Goal: Navigation & Orientation: Find specific page/section

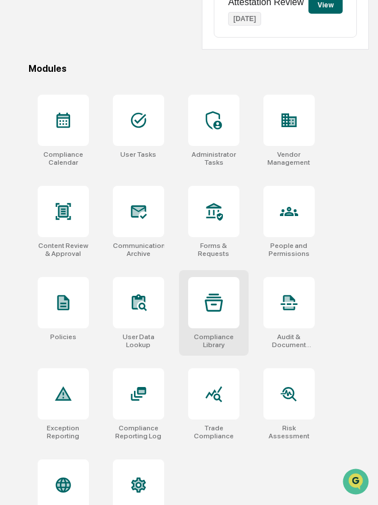
scroll to position [304, 0]
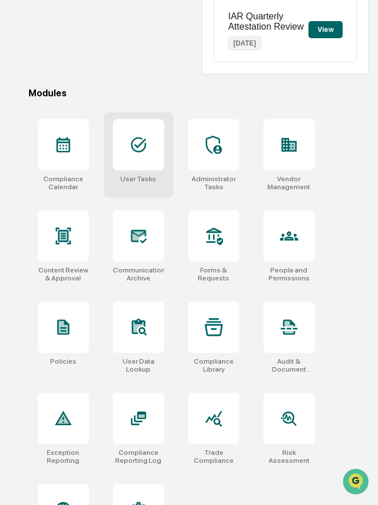
click at [156, 166] on div at bounding box center [138, 144] width 51 height 51
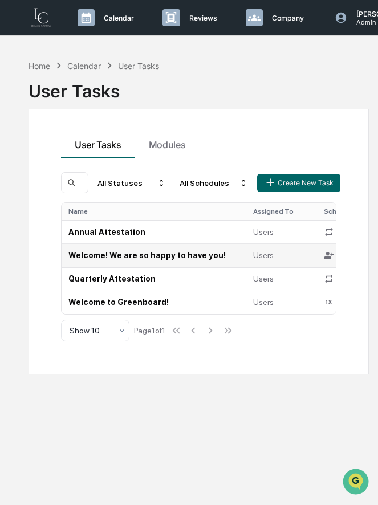
click at [164, 258] on td "Welcome! We are so happy to have you!" at bounding box center [154, 254] width 185 height 23
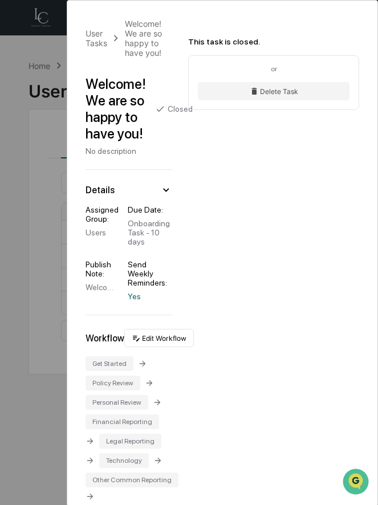
click at [51, 256] on div "User Tasks Welcome! We are so happy to have you! Welcome! We are so happy to ha…" at bounding box center [189, 252] width 378 height 505
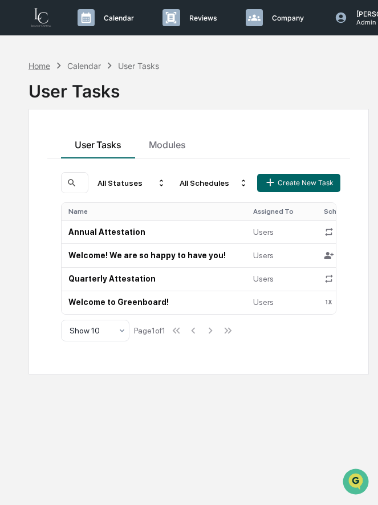
click at [47, 66] on div "Home" at bounding box center [40, 66] width 22 height 10
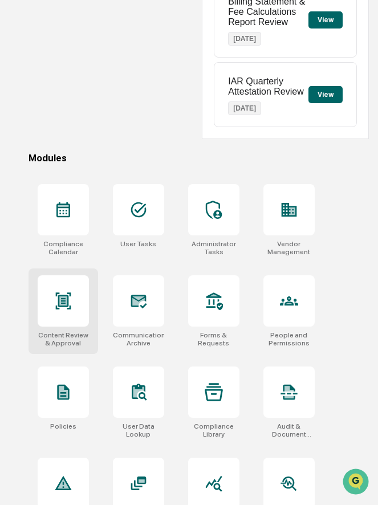
scroll to position [250, 0]
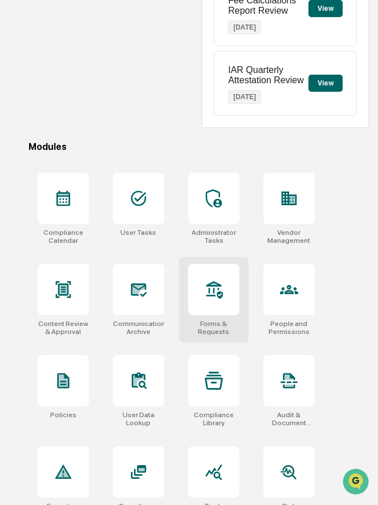
click at [216, 299] on icon at bounding box center [214, 290] width 18 height 18
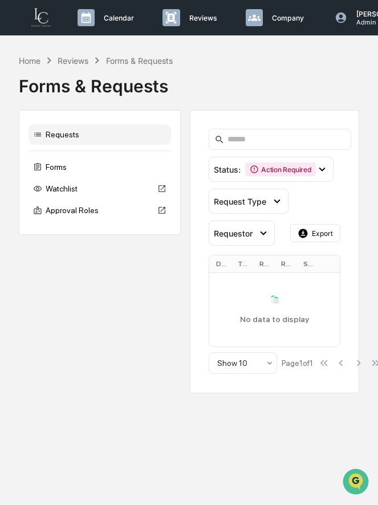
click at [97, 157] on div "Requests Forms Watchlist Approval Roles" at bounding box center [100, 172] width 162 height 125
click at [72, 164] on div "Forms" at bounding box center [100, 167] width 143 height 21
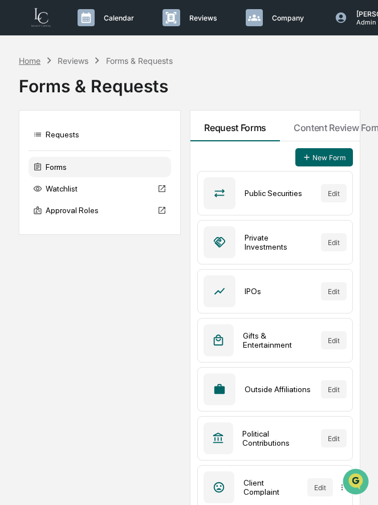
click at [33, 59] on div "Home" at bounding box center [30, 61] width 22 height 10
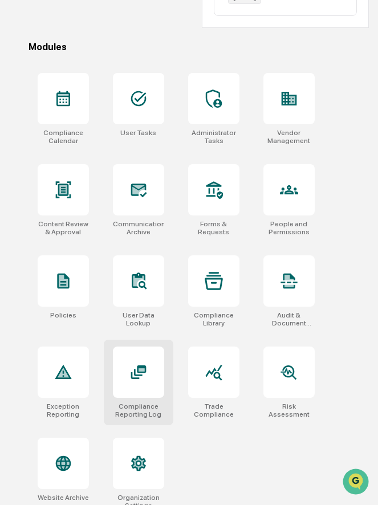
scroll to position [363, 0]
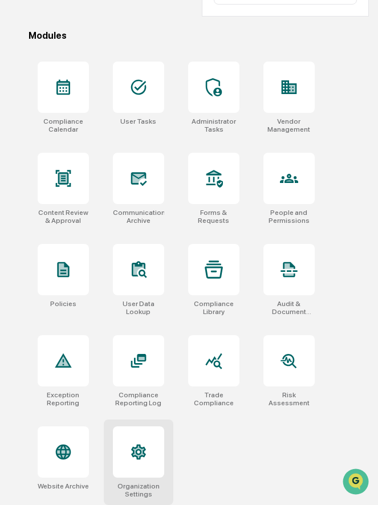
click at [143, 445] on icon at bounding box center [138, 452] width 18 height 18
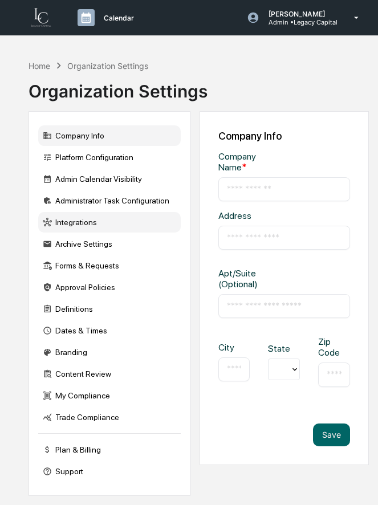
type input "**********"
type input "********"
type input "**********"
type input "*****"
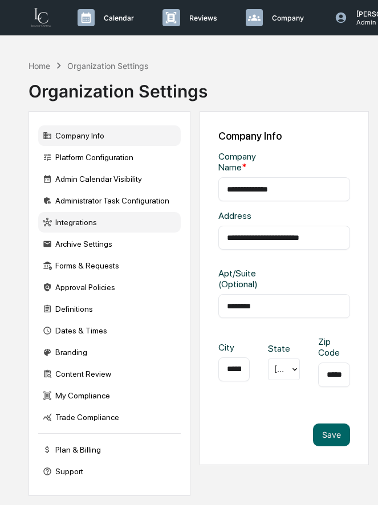
click at [74, 232] on div "Integrations" at bounding box center [109, 222] width 143 height 21
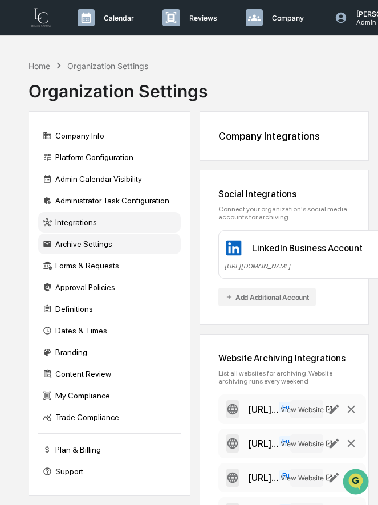
click at [90, 248] on div "Archive Settings" at bounding box center [109, 244] width 143 height 21
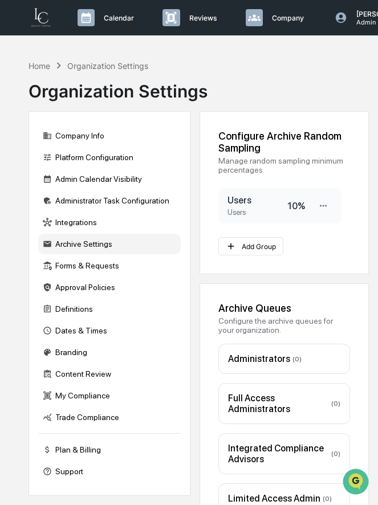
scroll to position [54, 0]
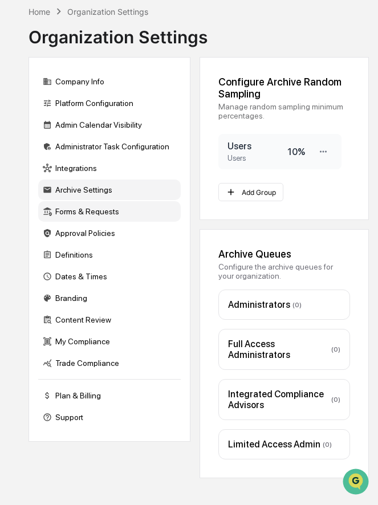
click at [88, 212] on div "Forms & Requests" at bounding box center [109, 211] width 143 height 21
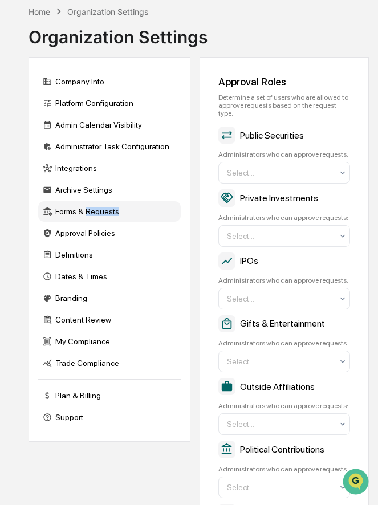
click at [88, 212] on div "Forms & Requests" at bounding box center [109, 211] width 143 height 21
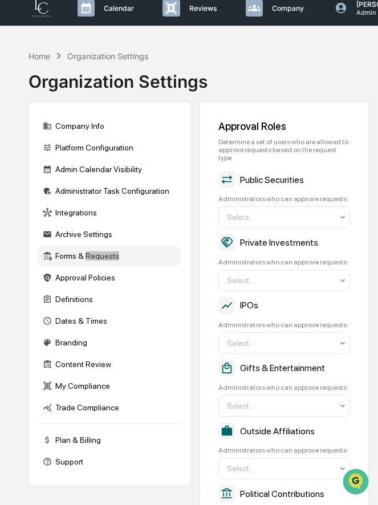
scroll to position [0, 0]
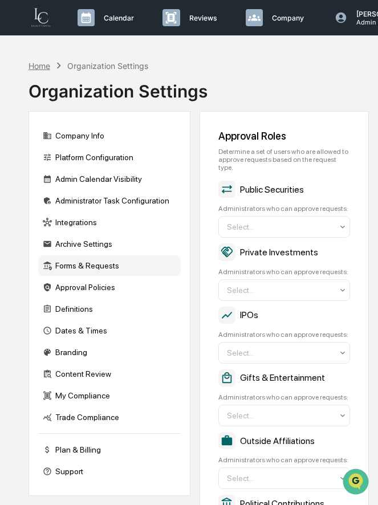
click at [36, 68] on div "Home" at bounding box center [40, 66] width 22 height 10
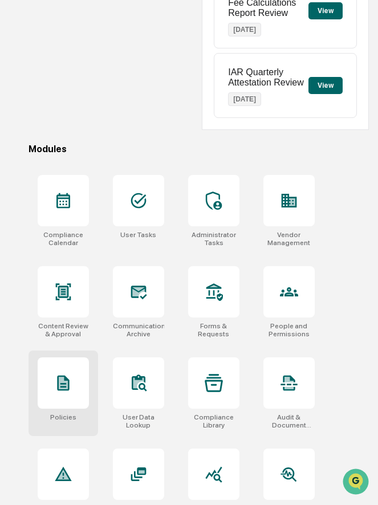
scroll to position [251, 0]
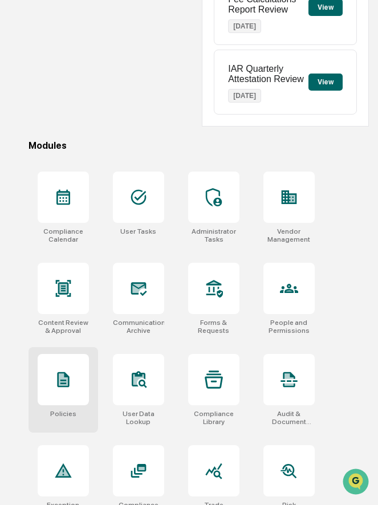
click at [58, 393] on div at bounding box center [63, 379] width 51 height 51
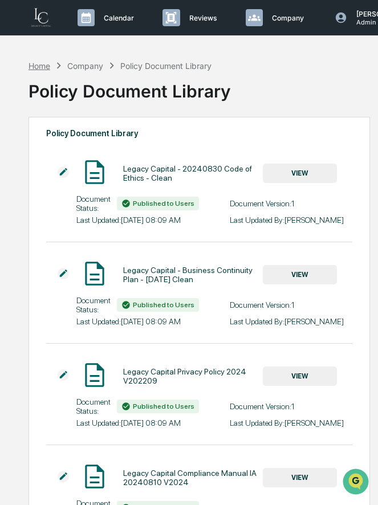
click at [42, 68] on div "Home" at bounding box center [40, 66] width 22 height 10
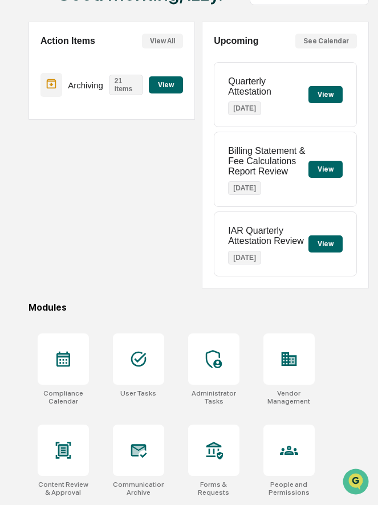
scroll to position [103, 0]
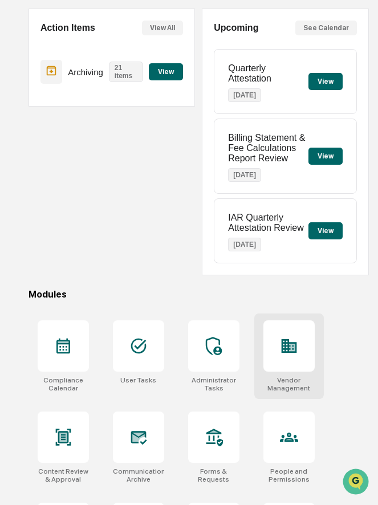
click at [284, 331] on div at bounding box center [288, 345] width 51 height 51
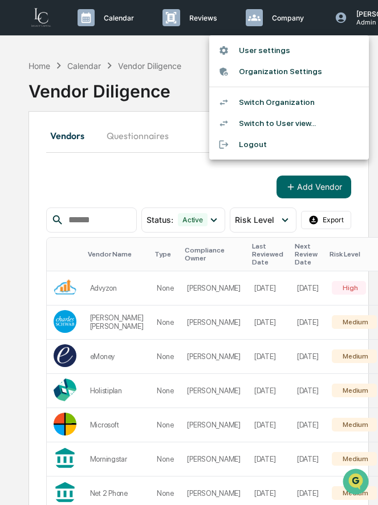
click at [290, 99] on li "Switch Organization" at bounding box center [289, 102] width 160 height 21
